Goal: Information Seeking & Learning: Learn about a topic

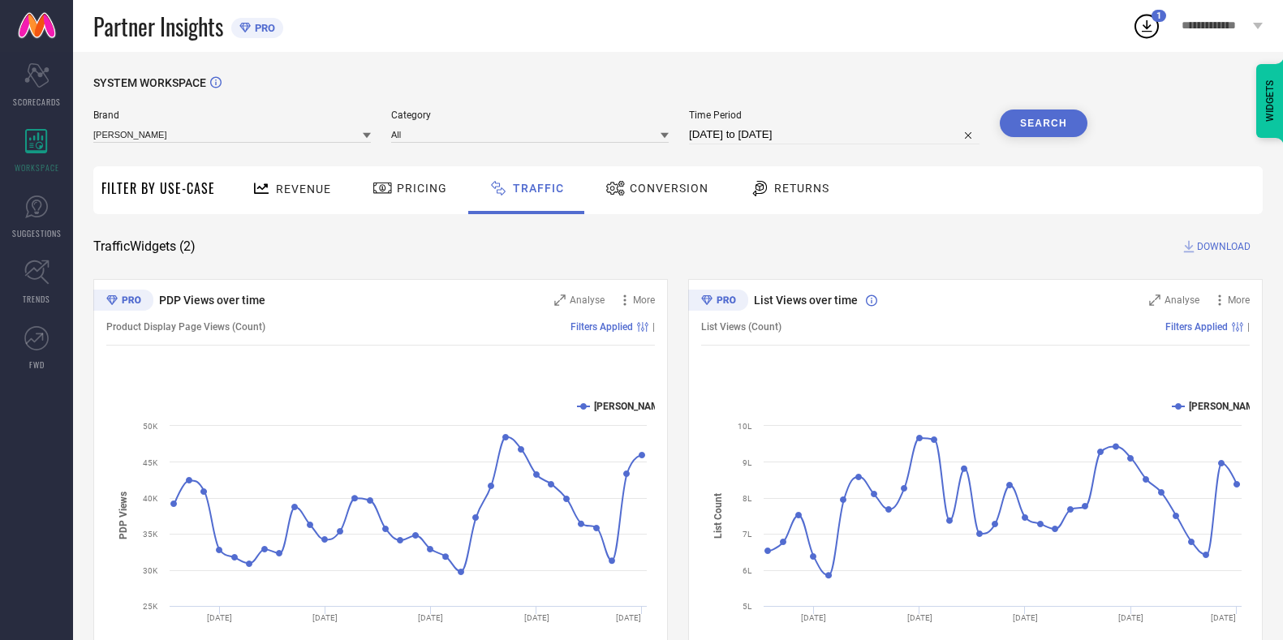
scroll to position [69, 0]
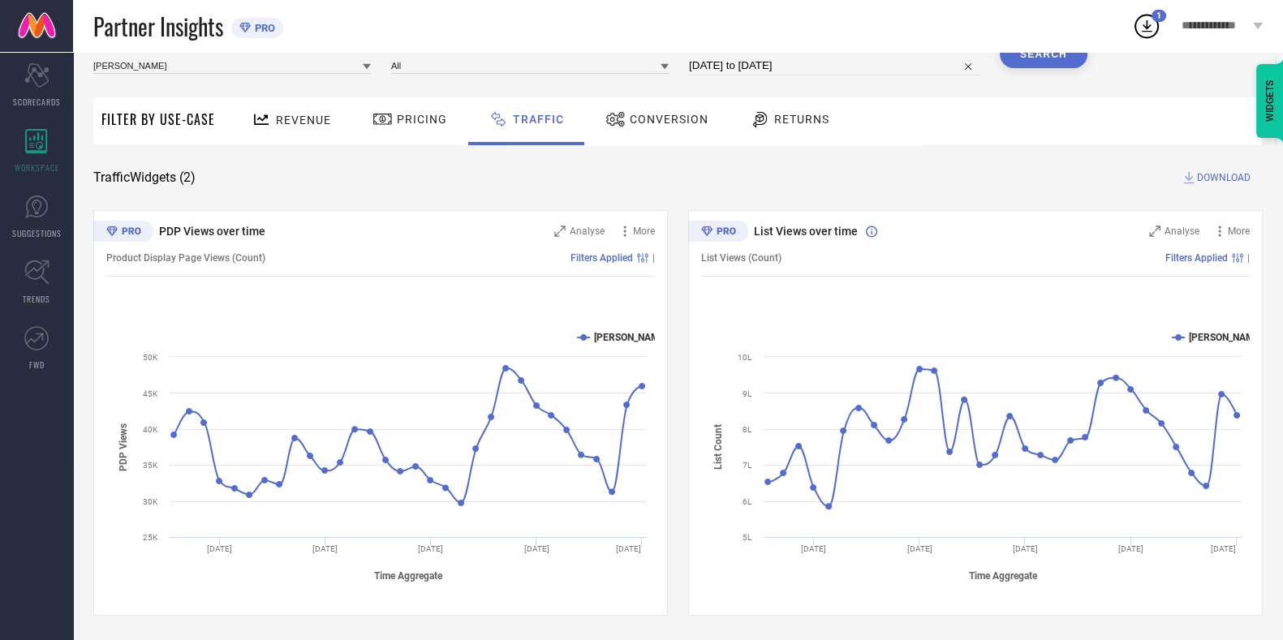
click at [311, 130] on div "Revenue" at bounding box center [291, 119] width 88 height 28
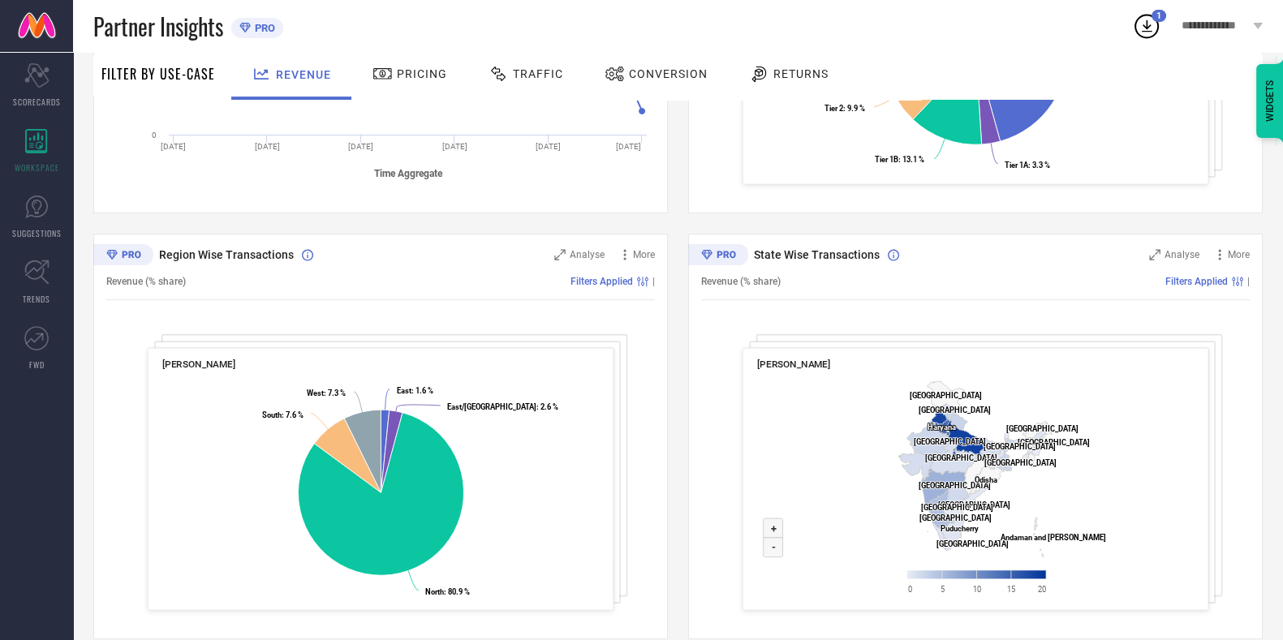
scroll to position [495, 0]
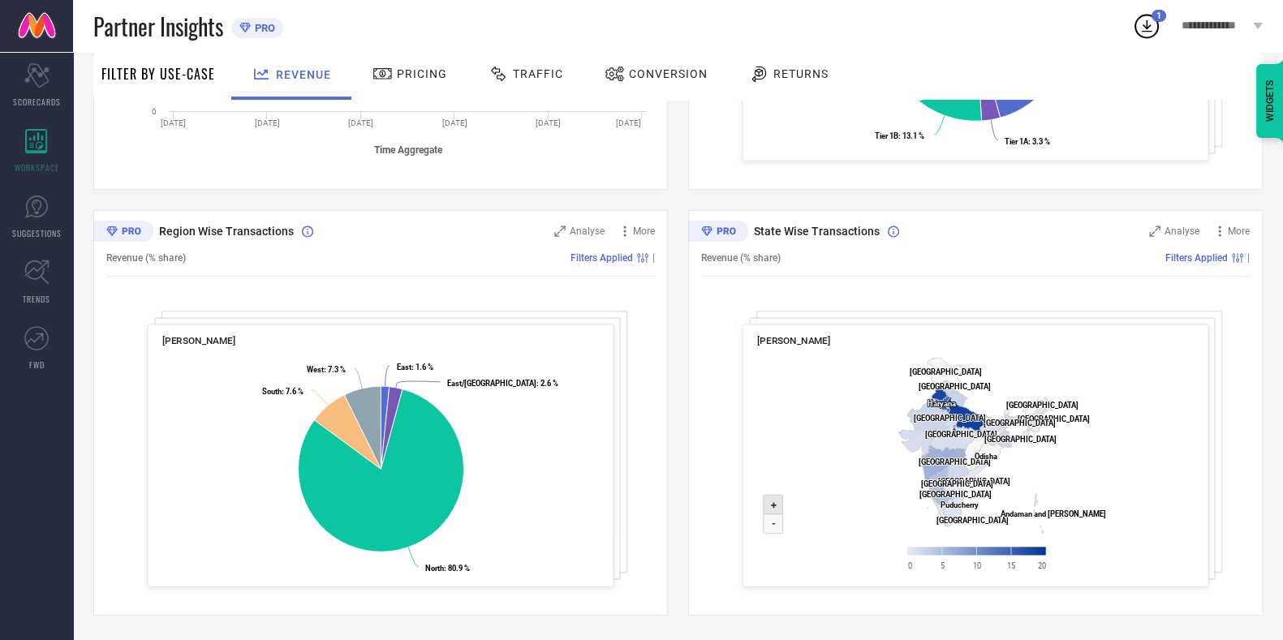
click at [776, 499] on icon at bounding box center [773, 504] width 19 height 19
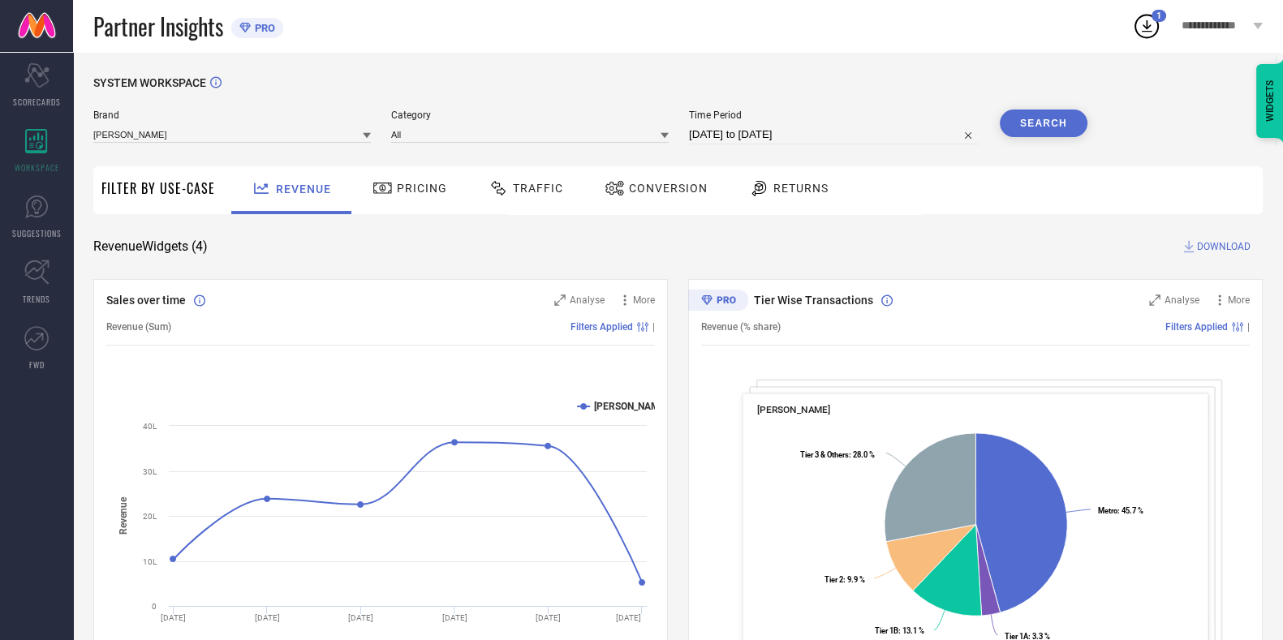
scroll to position [1, 0]
click at [527, 193] on span "Traffic" at bounding box center [538, 187] width 50 height 13
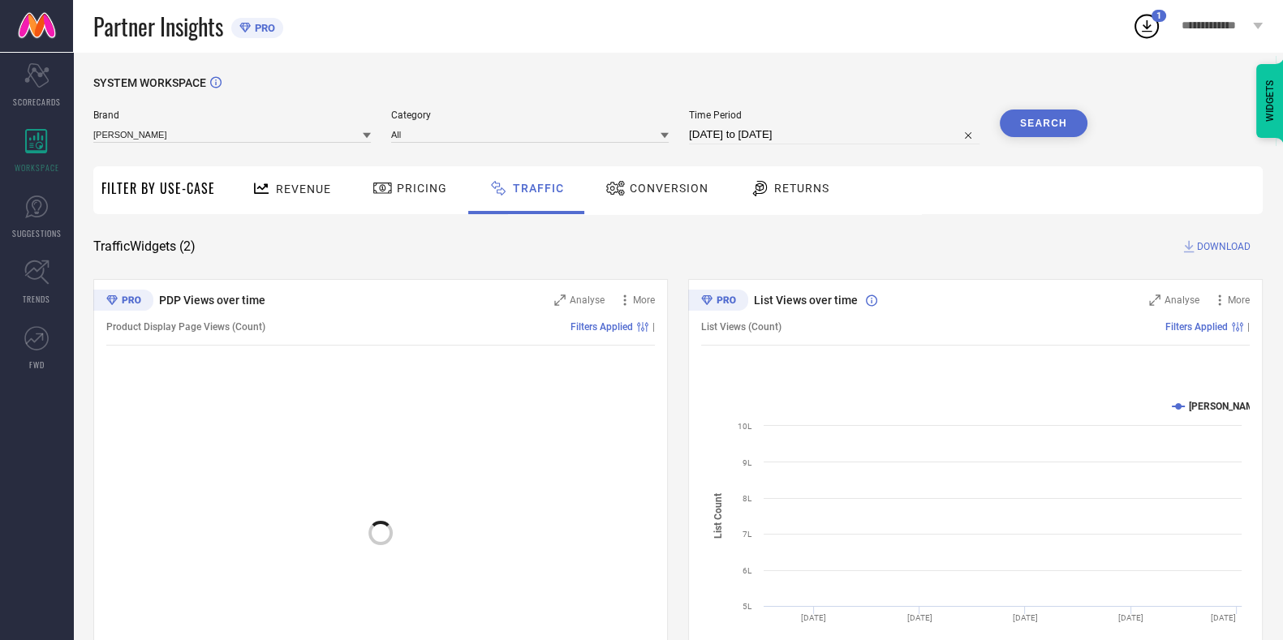
scroll to position [69, 0]
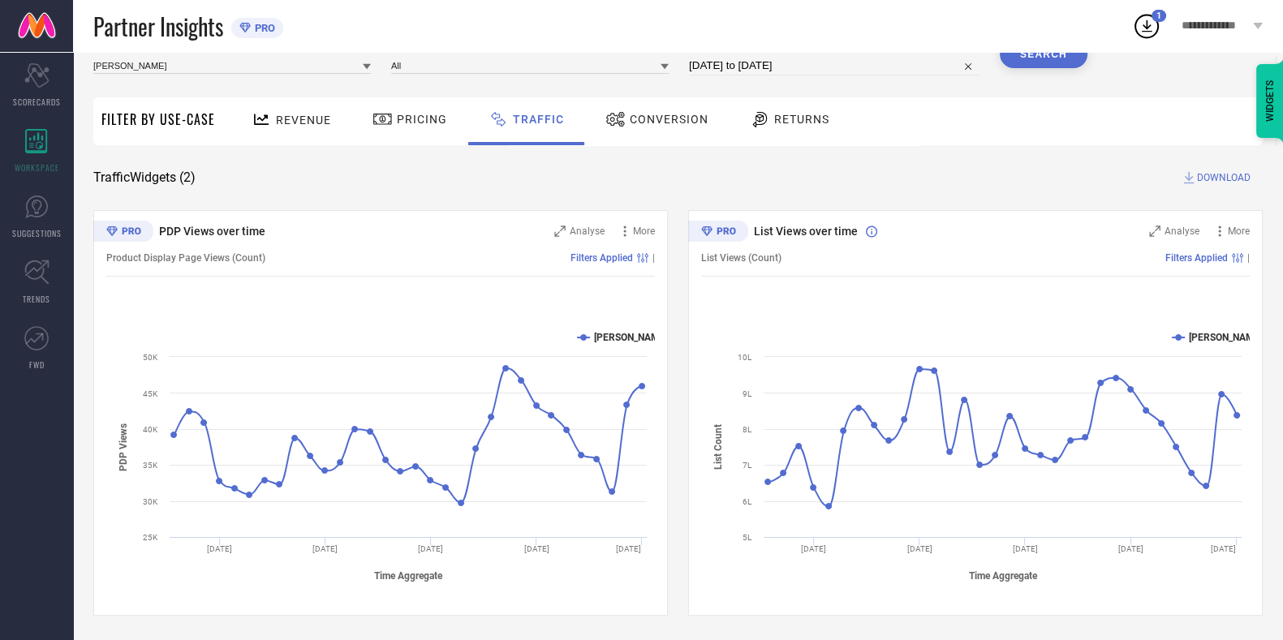
click at [386, 131] on div "Pricing" at bounding box center [409, 119] width 83 height 28
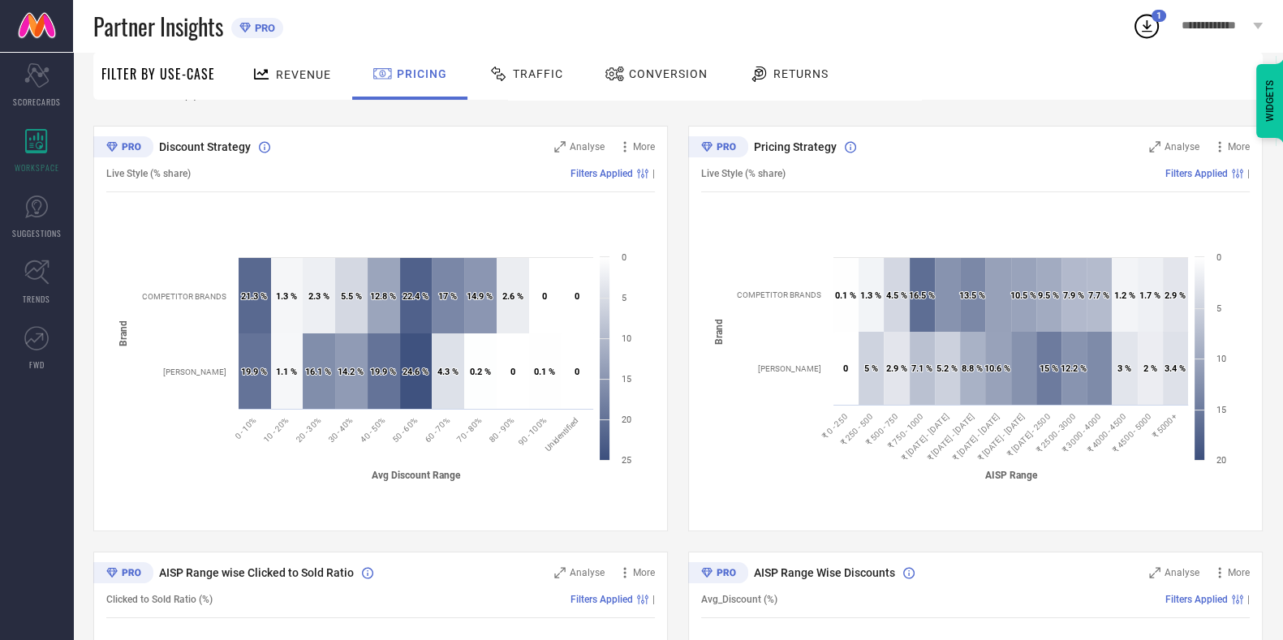
scroll to position [0, 0]
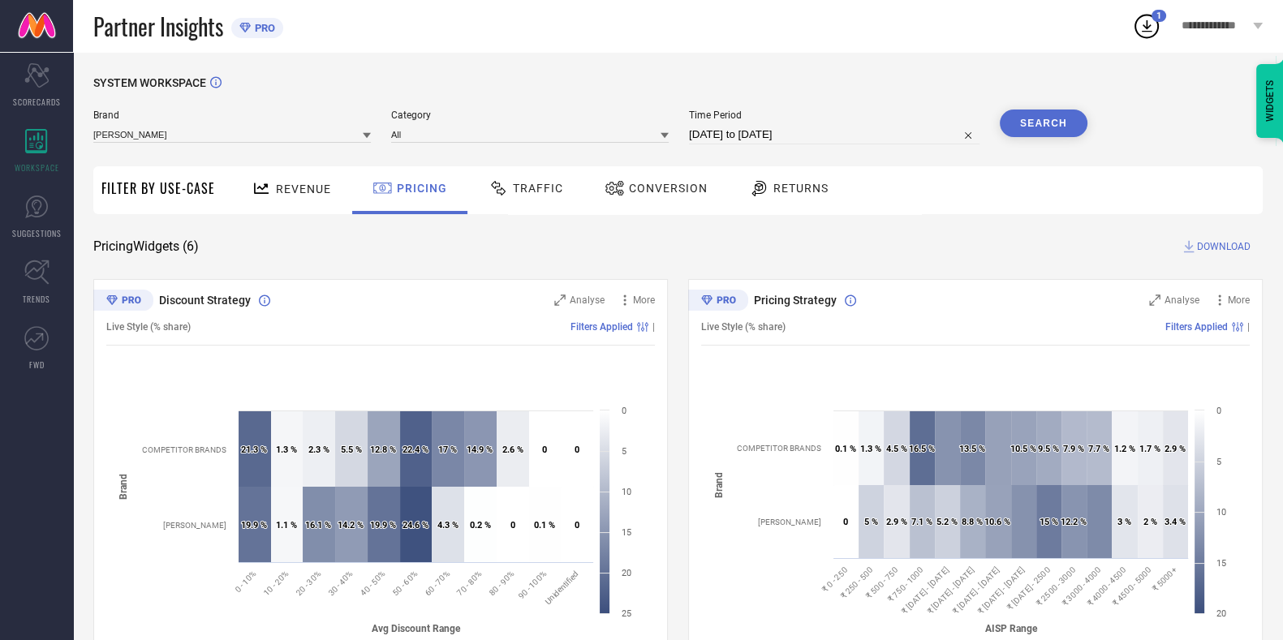
click at [303, 203] on div "Revenue" at bounding box center [291, 188] width 88 height 28
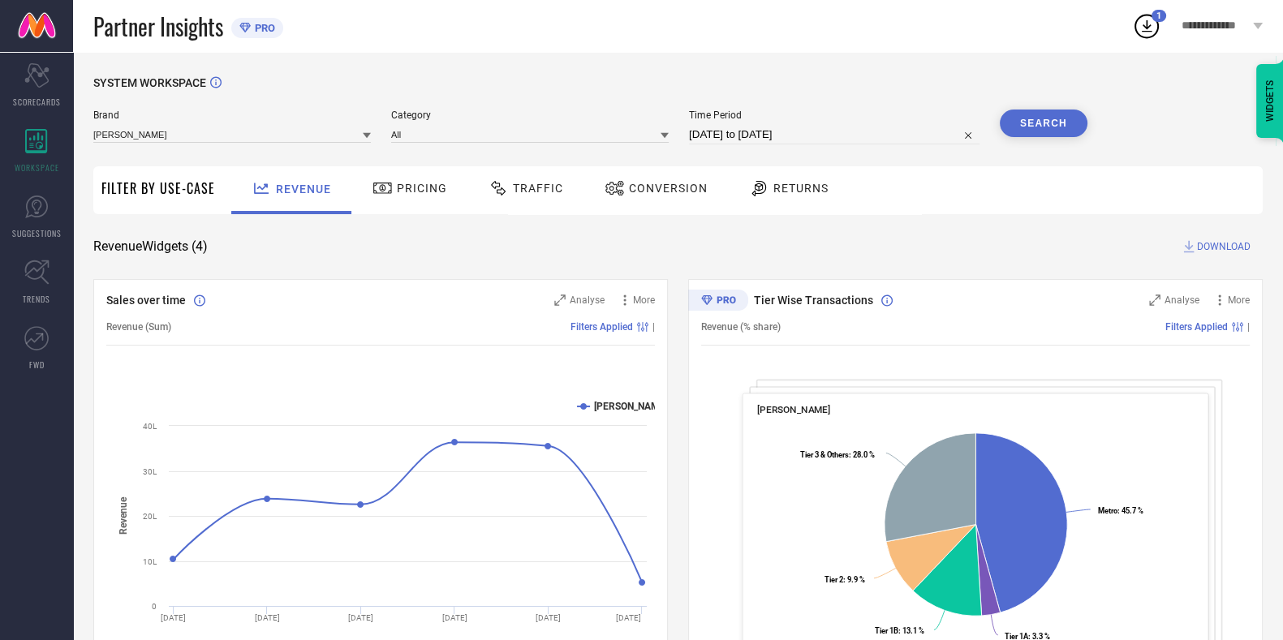
click at [429, 195] on span "Pricing" at bounding box center [422, 188] width 50 height 13
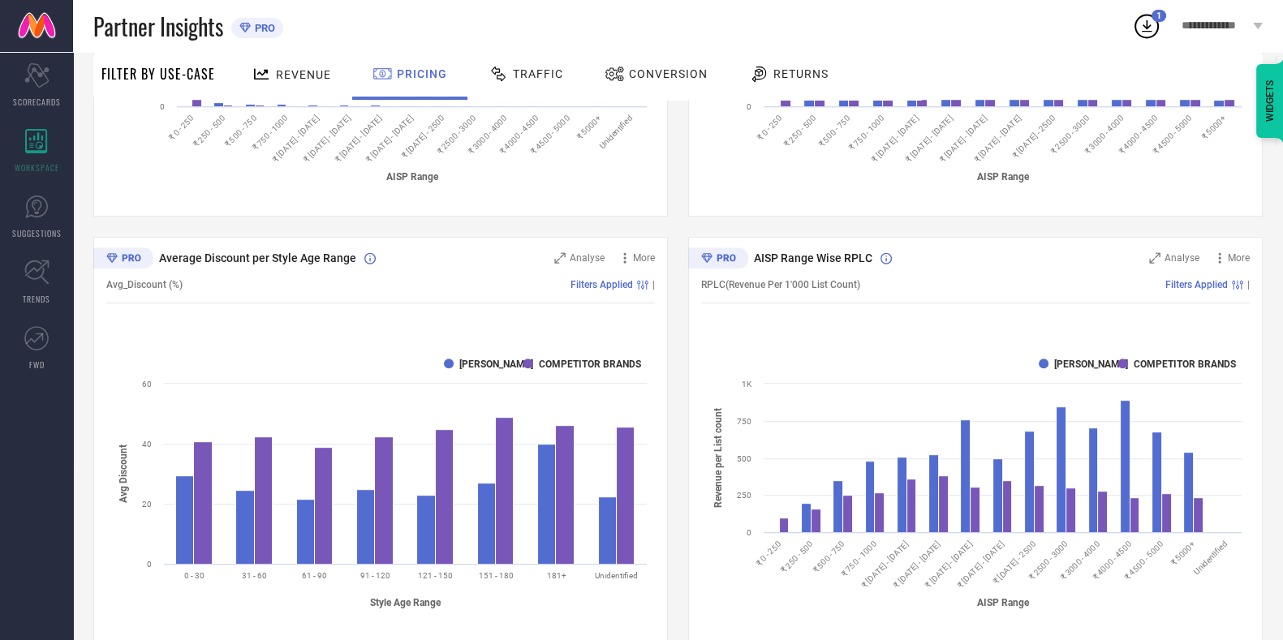
scroll to position [921, 0]
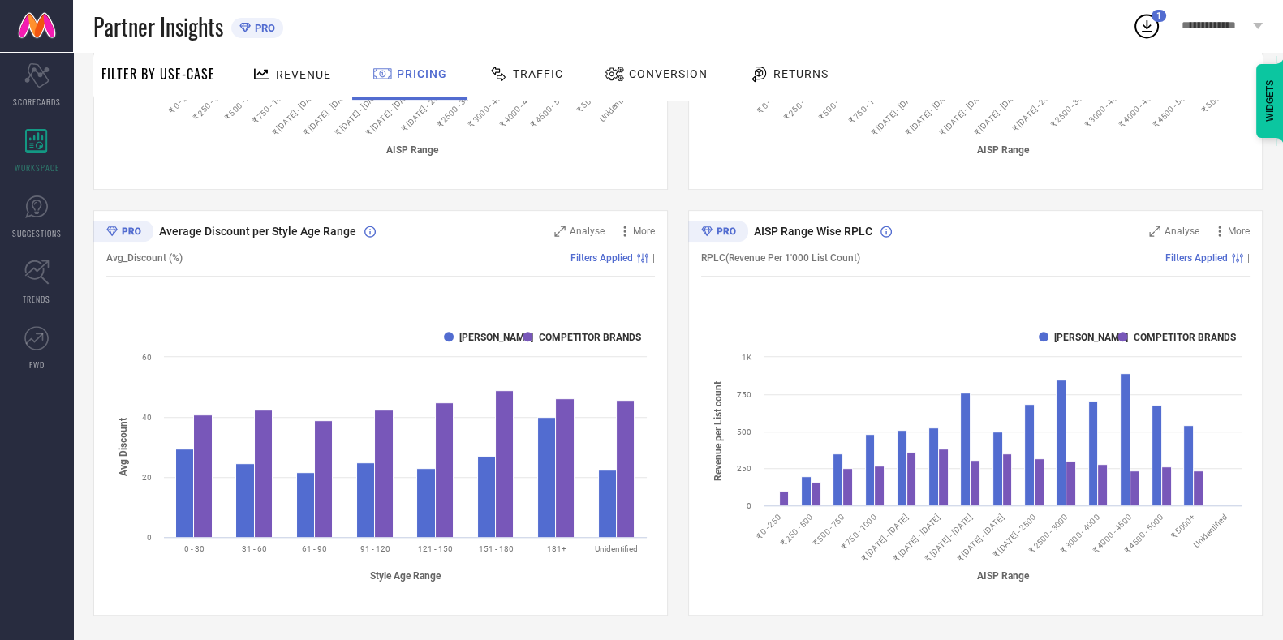
click at [519, 66] on div "Traffic" at bounding box center [525, 74] width 83 height 28
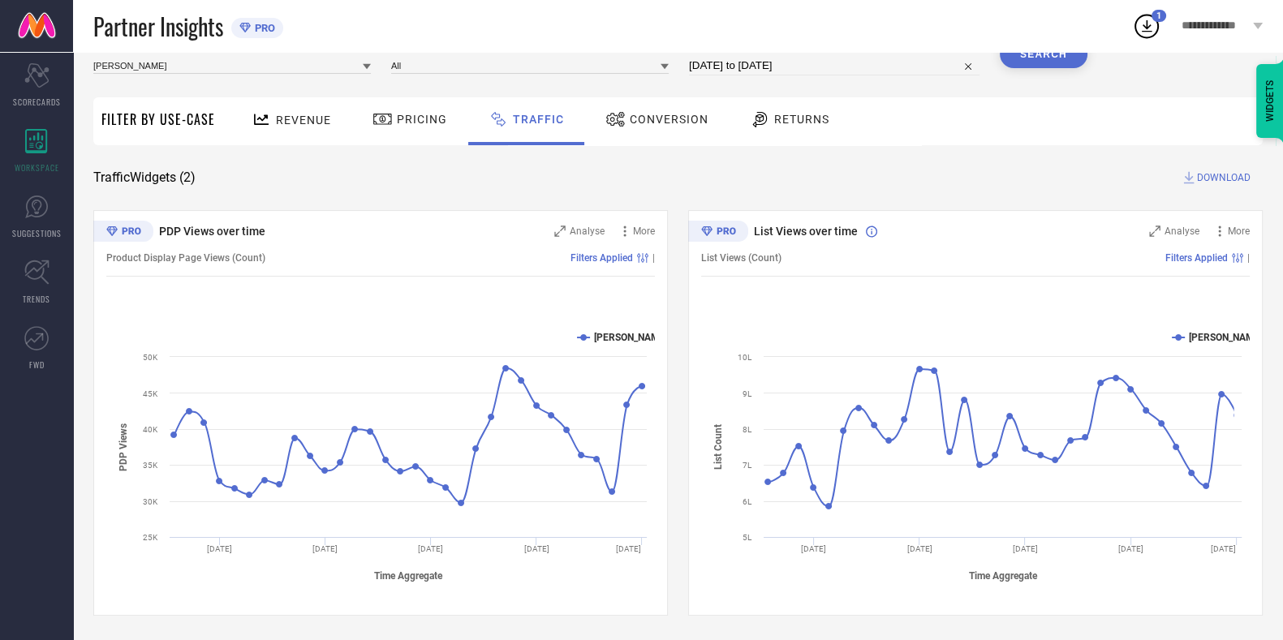
scroll to position [0, 0]
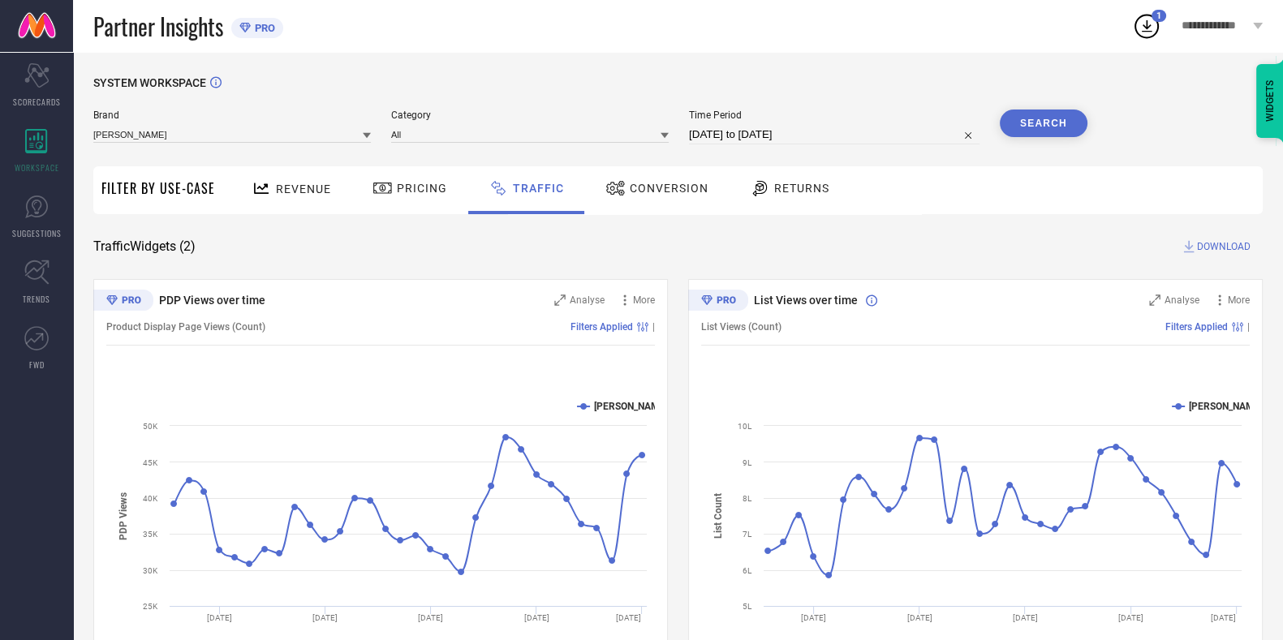
click at [434, 195] on span "Pricing" at bounding box center [422, 188] width 50 height 13
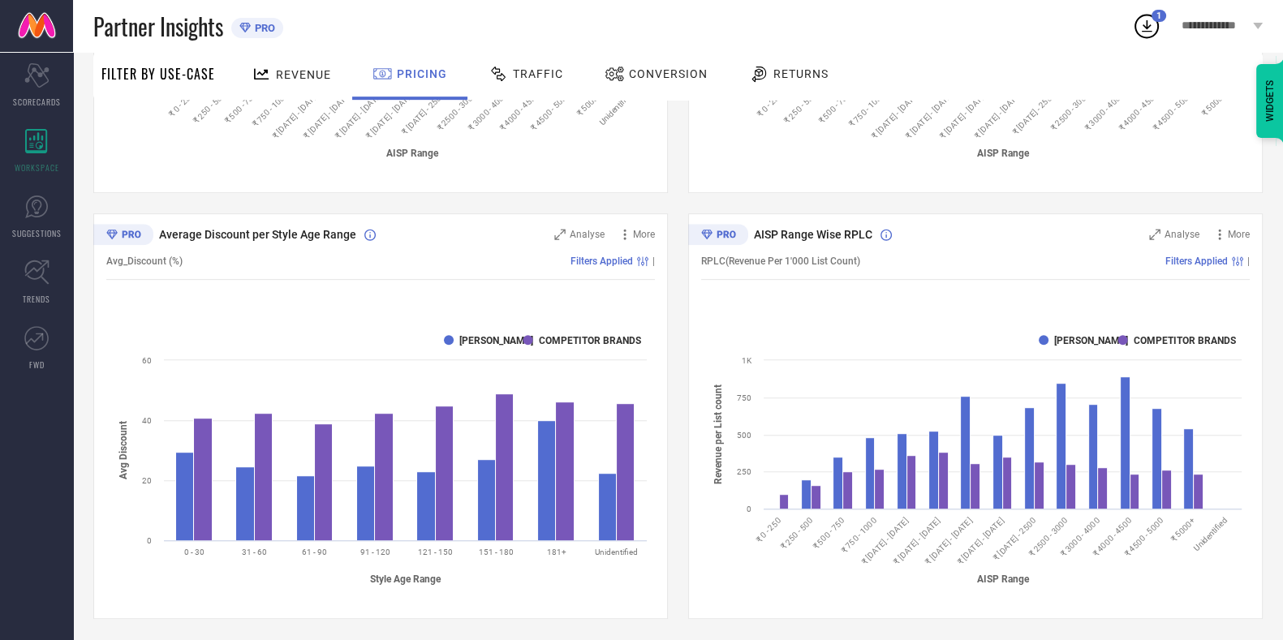
scroll to position [921, 0]
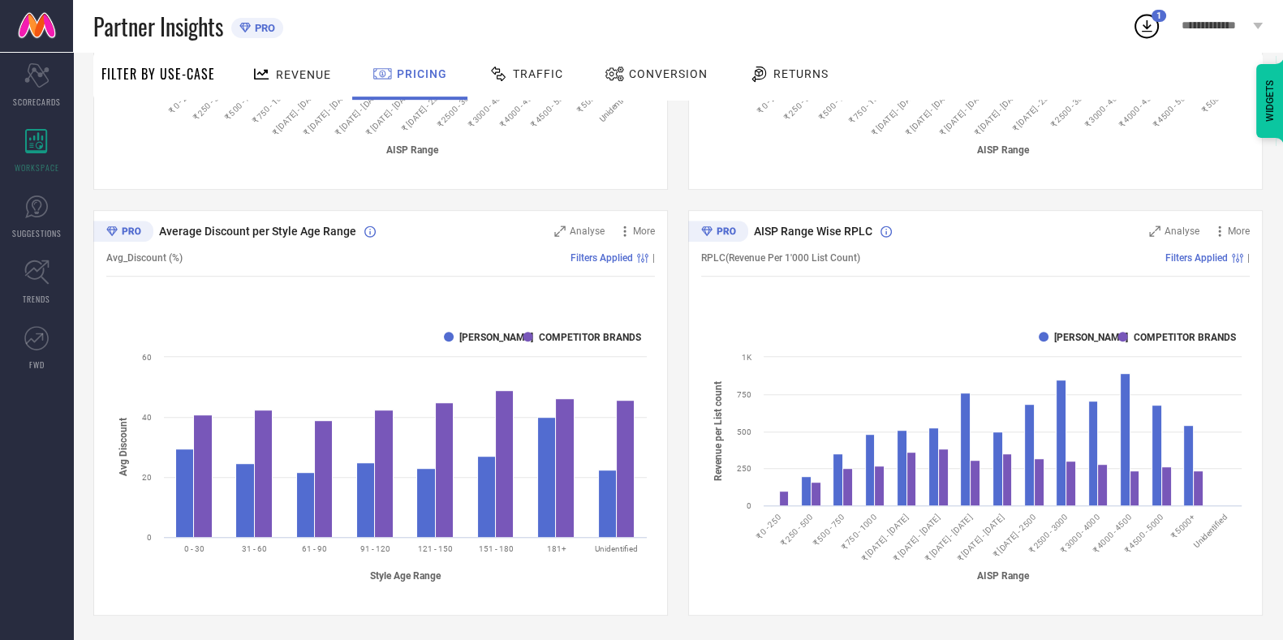
click at [657, 77] on span "Conversion" at bounding box center [668, 73] width 79 height 13
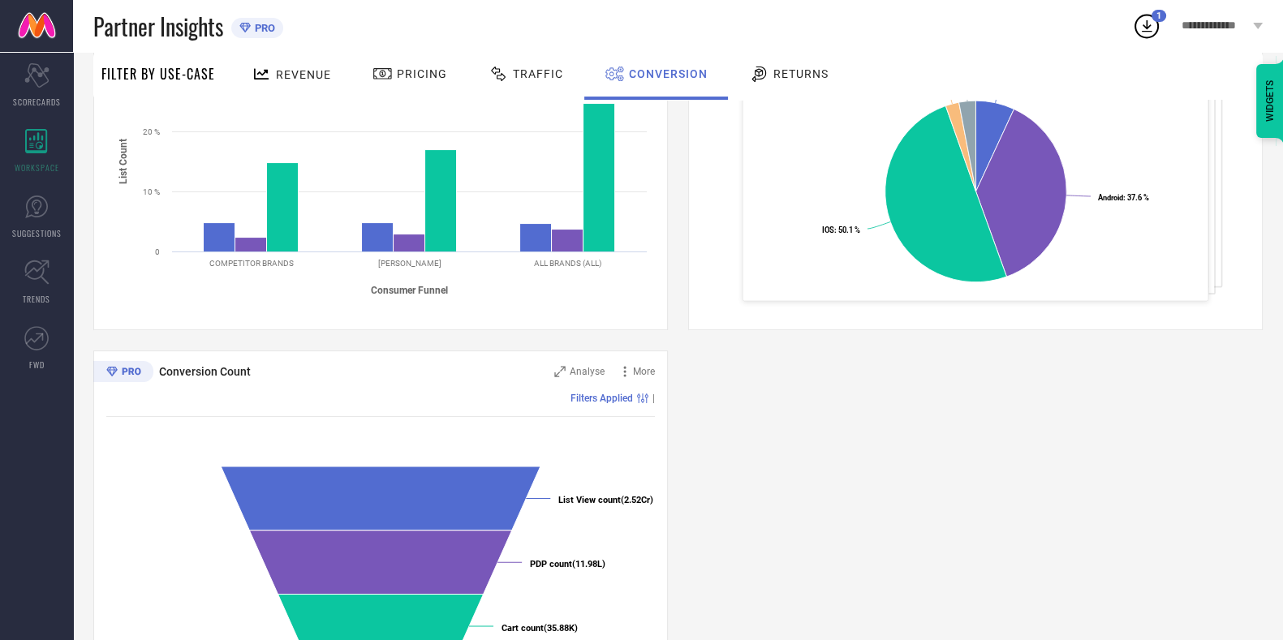
scroll to position [495, 0]
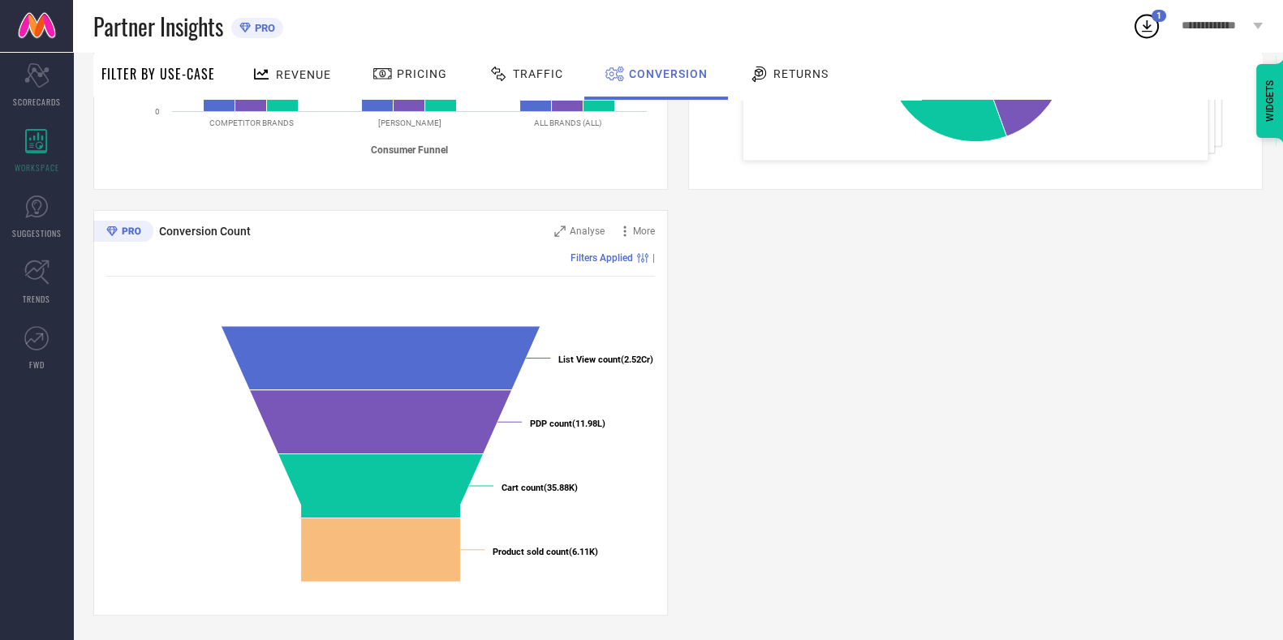
drag, startPoint x: 1293, startPoint y: 251, endPoint x: 826, endPoint y: 449, distance: 507.6
click at [826, 449] on div "Conversion Ratios Analyse More Filters Applied | Created with Highcharts 9.3.3 …" at bounding box center [677, 200] width 1169 height 832
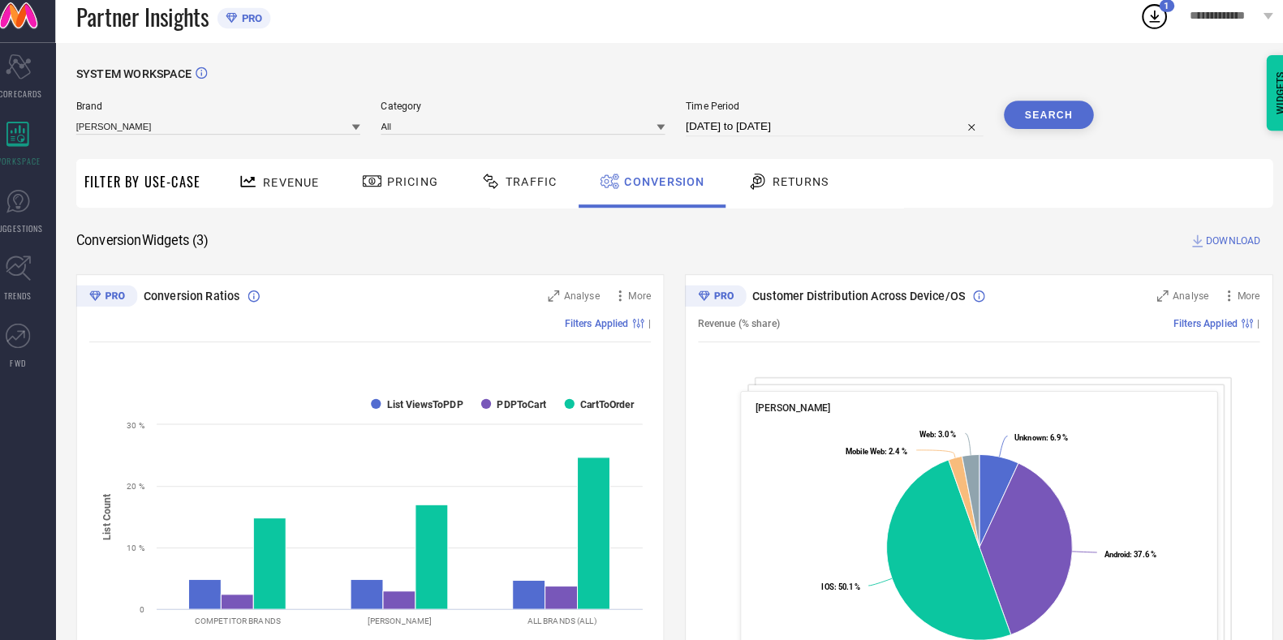
scroll to position [1, 0]
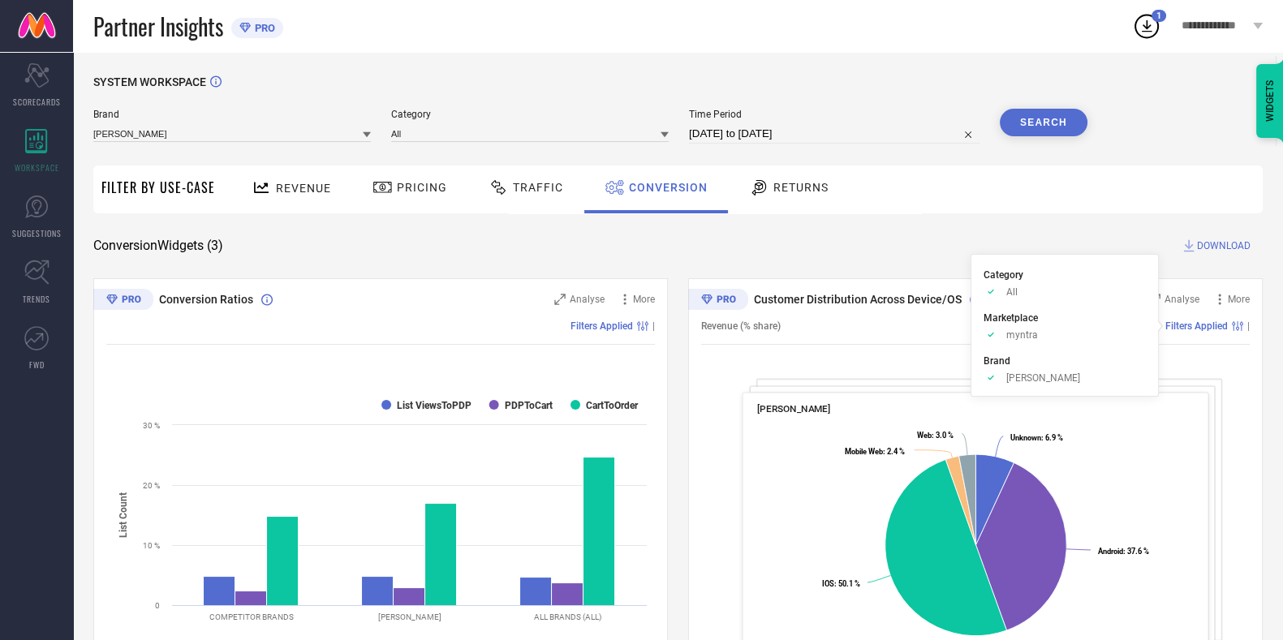
click at [1176, 324] on span "Filters Applied" at bounding box center [1196, 325] width 62 height 11
click at [1242, 324] on icon at bounding box center [1237, 326] width 11 height 10
click at [1189, 301] on span "Analyse" at bounding box center [1181, 299] width 35 height 11
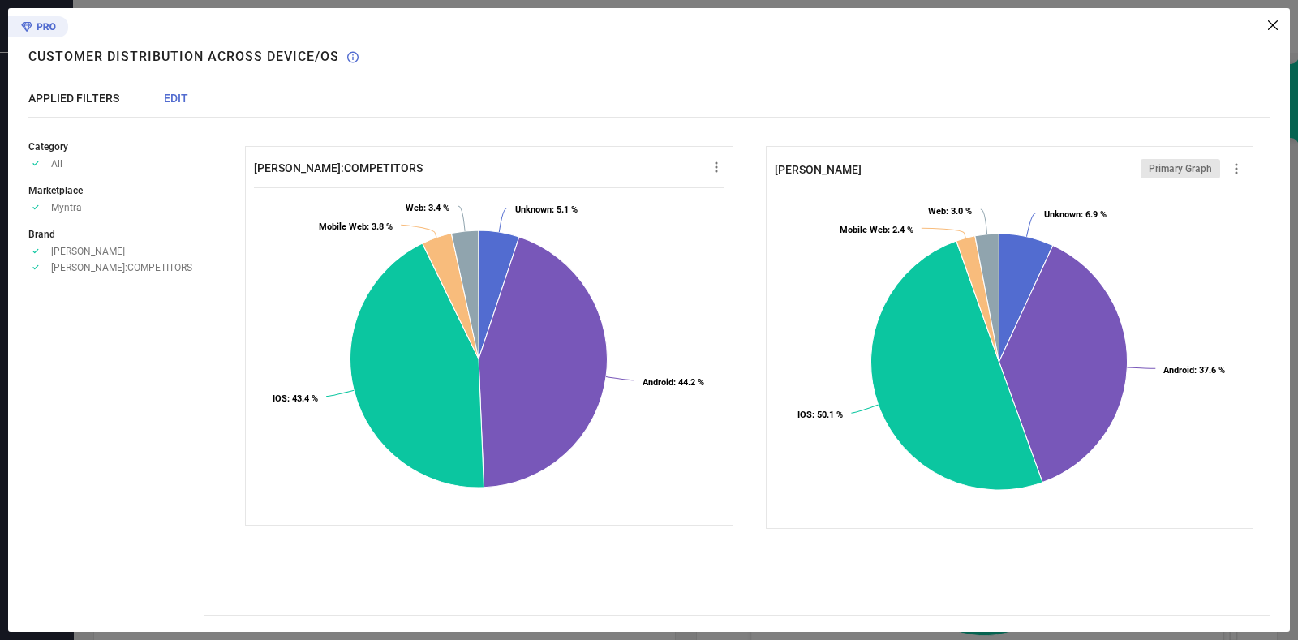
click at [1047, 540] on div "[PERSON_NAME] Primary Graph Created with Highcharts 9.3.3 Unknown : 6.9 % ​ Unk…" at bounding box center [1010, 337] width 521 height 415
click at [1275, 26] on icon at bounding box center [1273, 25] width 10 height 10
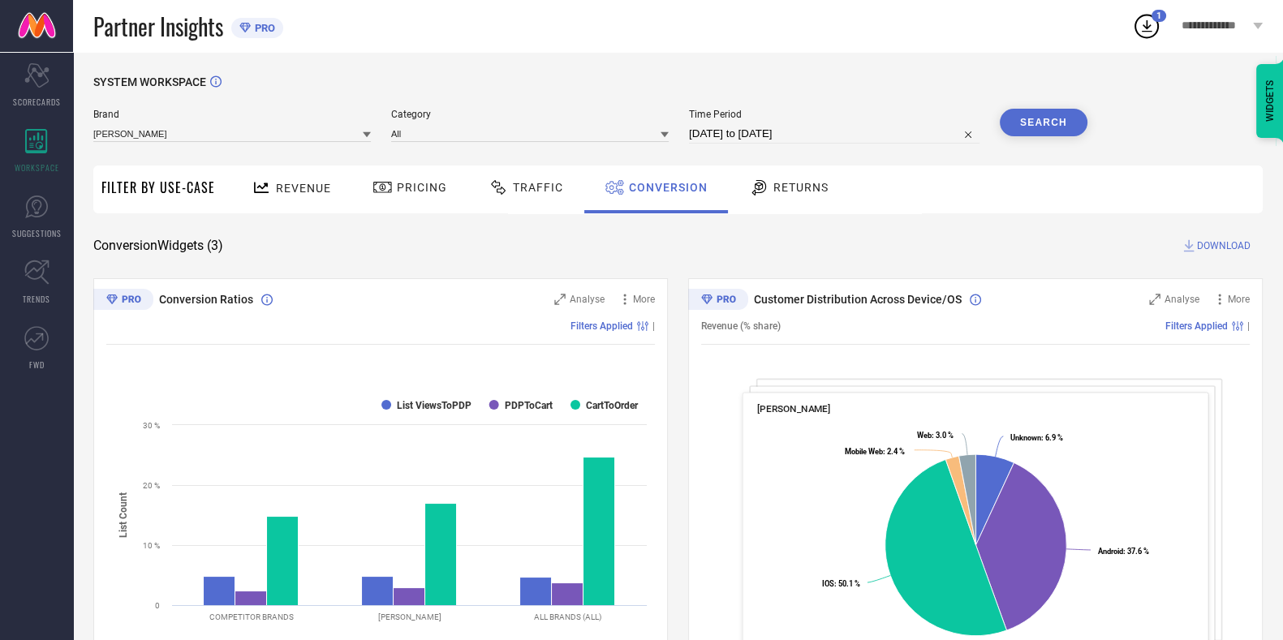
click at [1228, 230] on div "SYSTEM WORKSPACE Brand [PERSON_NAME] Category All Time Period [DATE] to [DATE] …" at bounding box center [677, 592] width 1169 height 1035
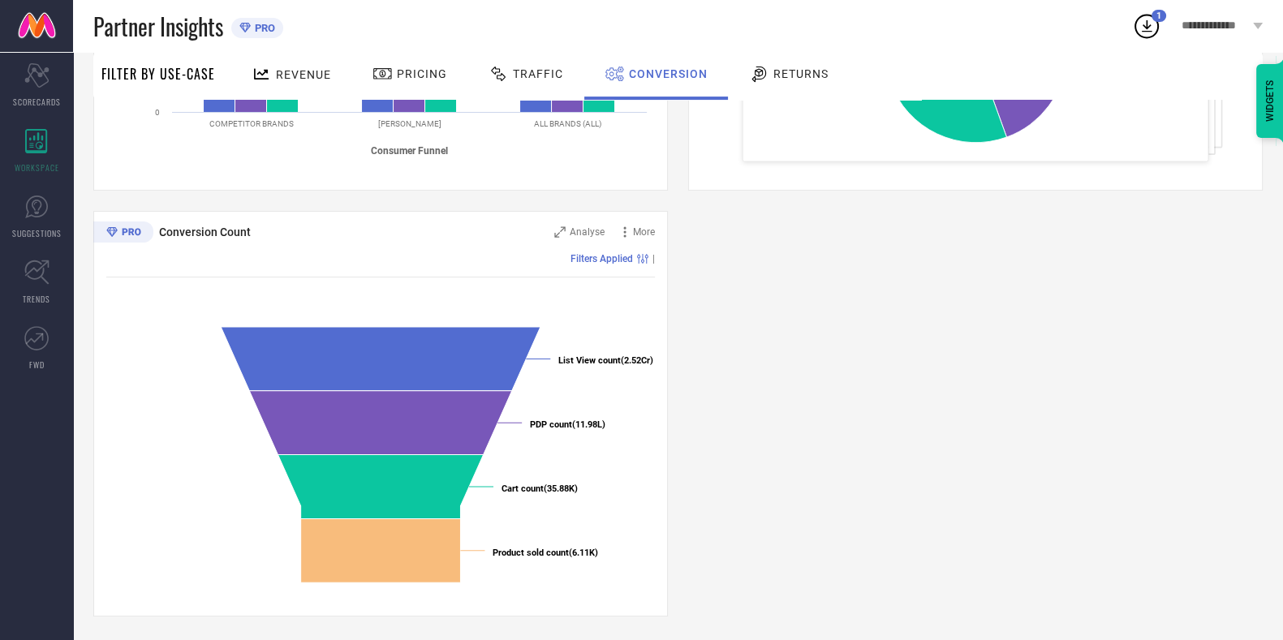
scroll to position [495, 0]
click at [775, 76] on span "Returns" at bounding box center [800, 73] width 55 height 13
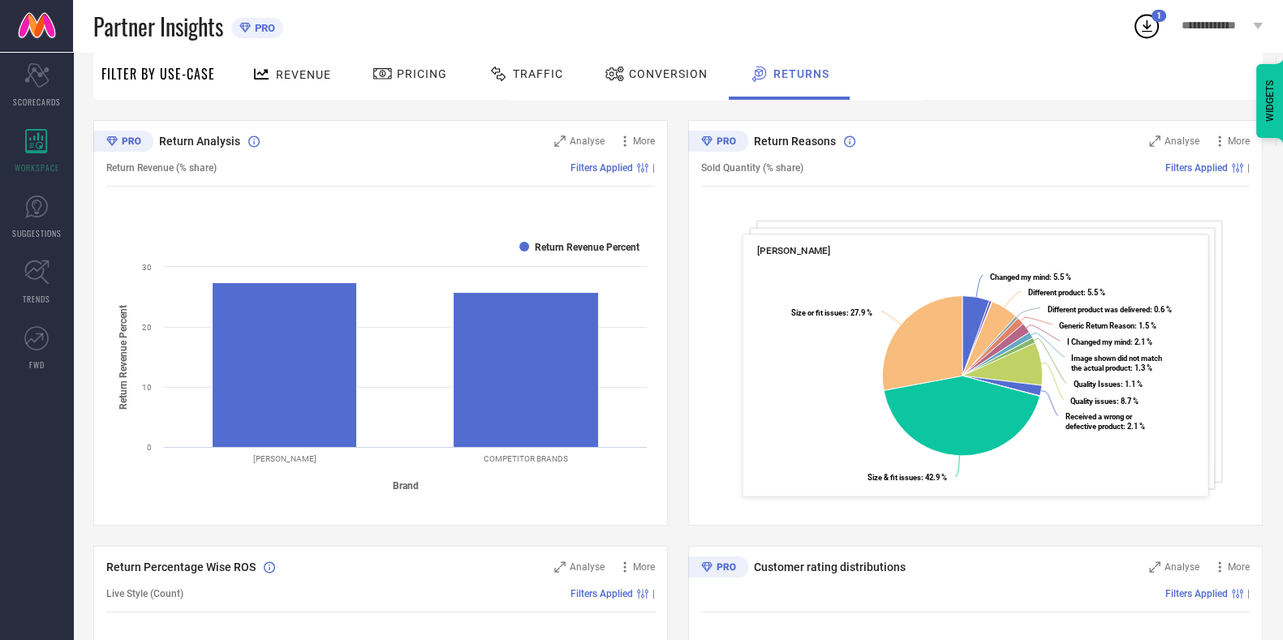
scroll to position [161, 0]
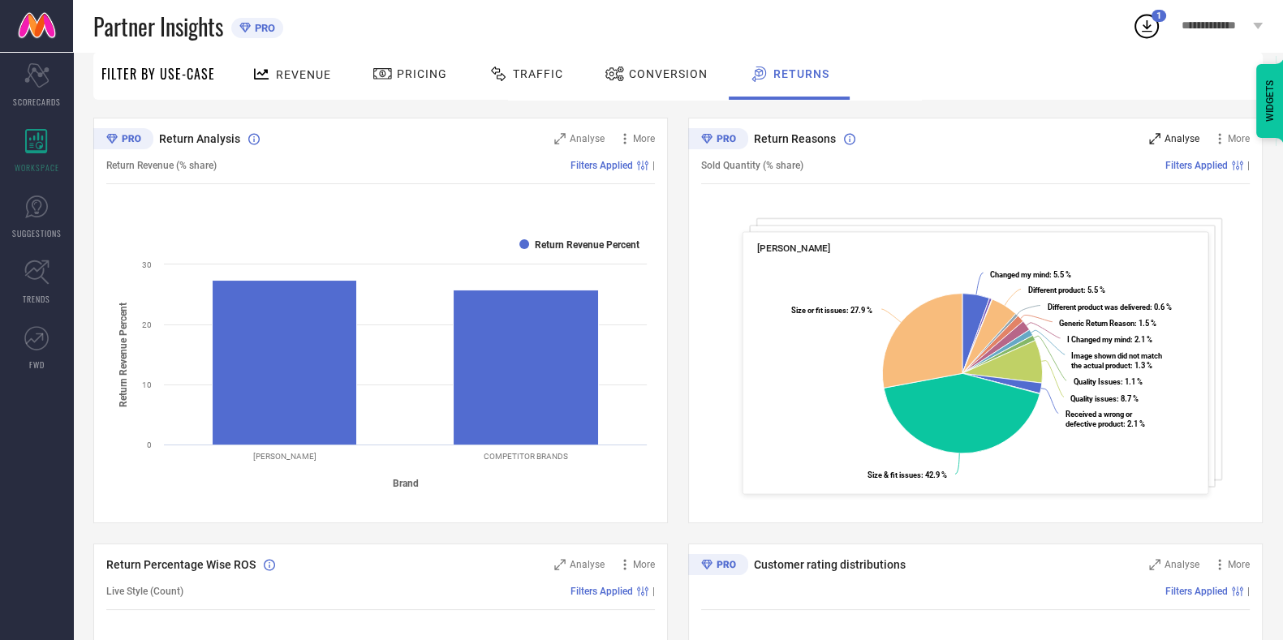
click at [1185, 140] on span "Analyse" at bounding box center [1181, 138] width 35 height 11
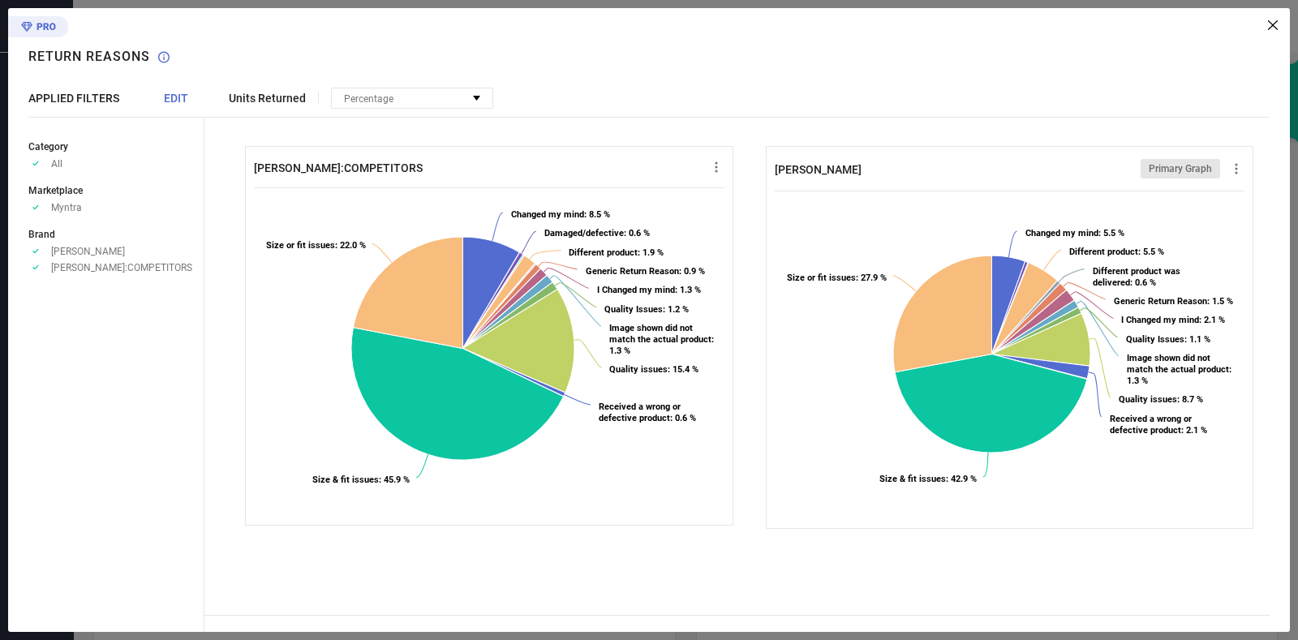
click at [687, 89] on div "Units Returned Percentage No options available" at bounding box center [747, 98] width 1086 height 21
click at [414, 99] on div "Percentage" at bounding box center [412, 97] width 161 height 19
click at [564, 68] on div "Units Returned Percentage No options available [PERSON_NAME]:COMPETITORS Create…" at bounding box center [747, 320] width 1086 height 624
click at [470, 97] on div "Percentage" at bounding box center [412, 97] width 161 height 19
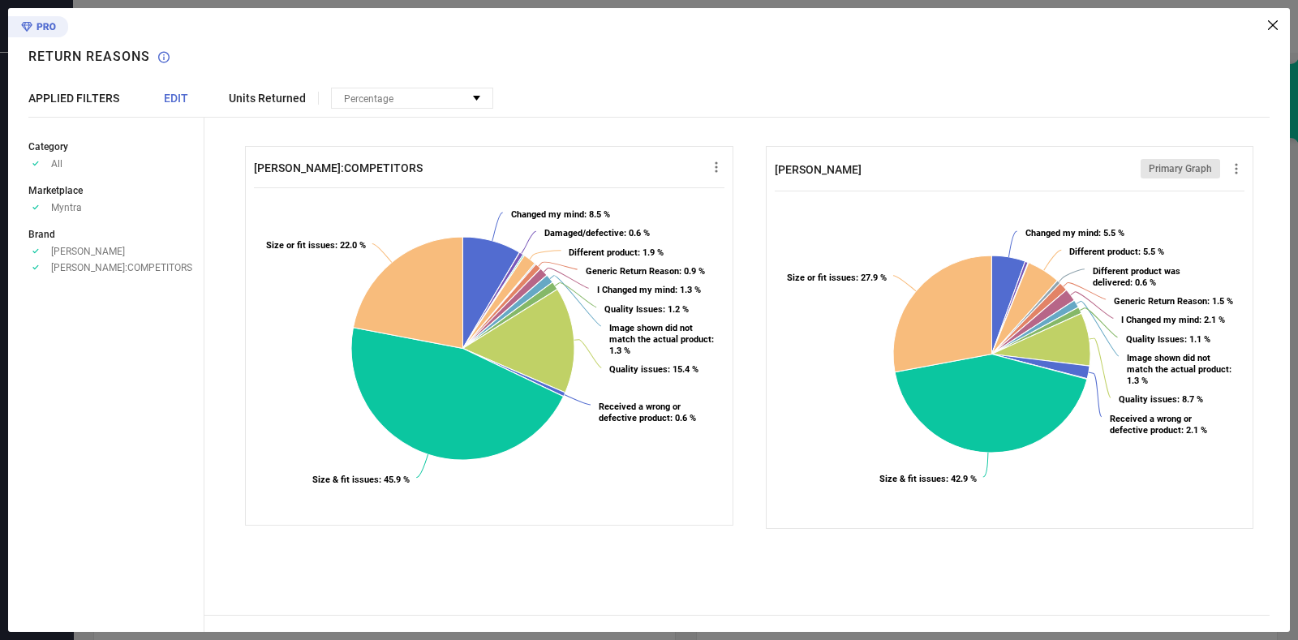
click at [1271, 22] on icon at bounding box center [1273, 25] width 10 height 10
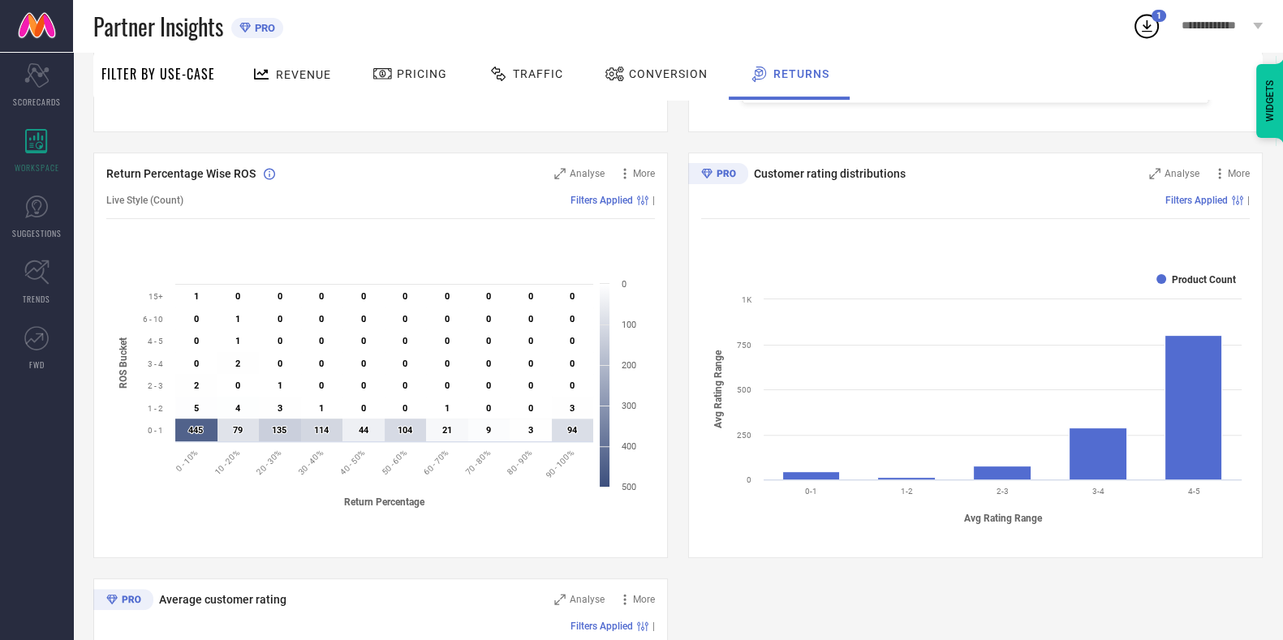
scroll to position [0, 0]
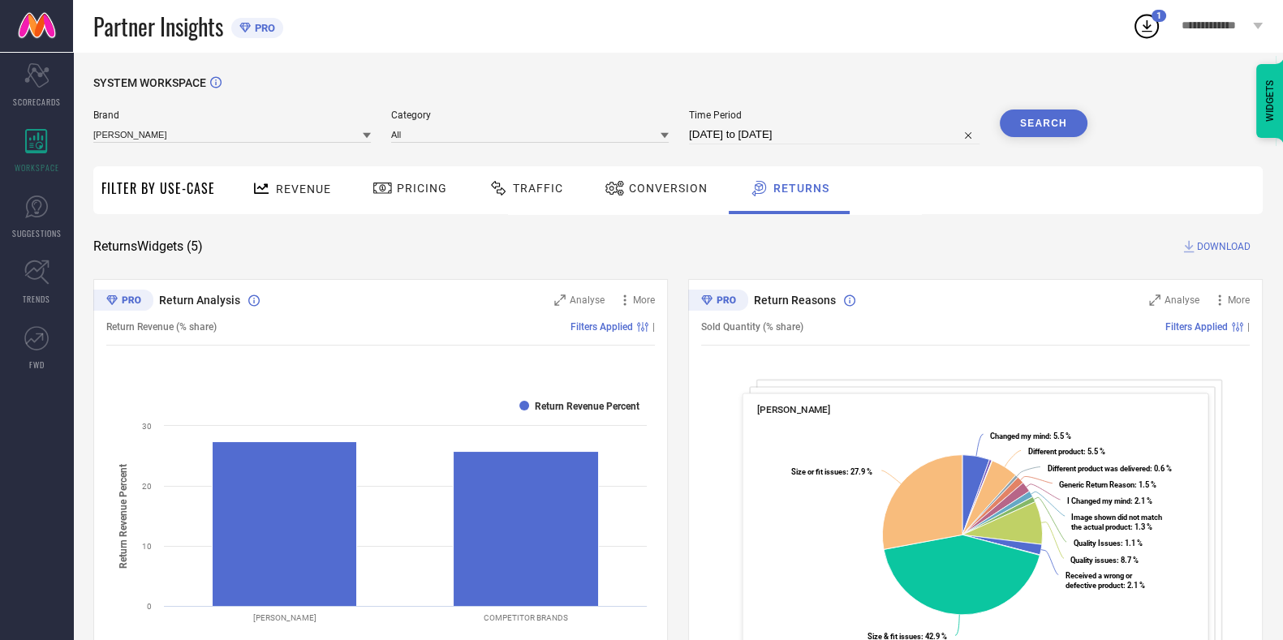
click at [291, 194] on span "Revenue" at bounding box center [303, 189] width 55 height 13
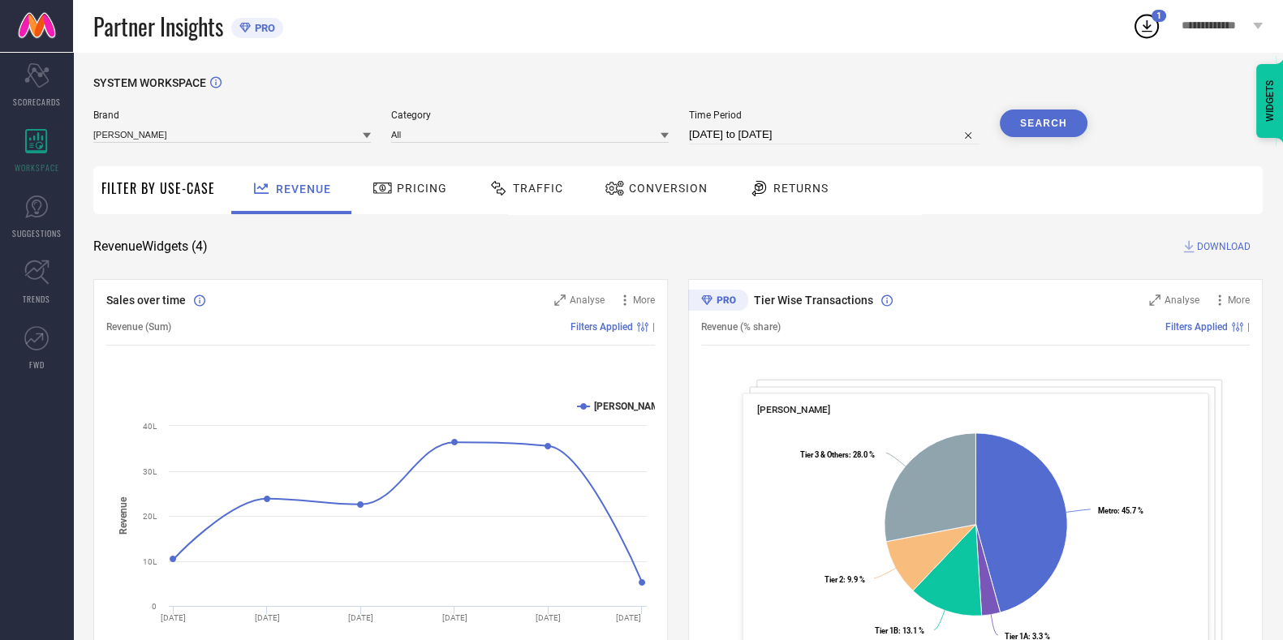
click at [275, 92] on div "SYSTEM WORKSPACE" at bounding box center [677, 92] width 1169 height 33
